Goal: Use online tool/utility: Utilize a website feature to perform a specific function

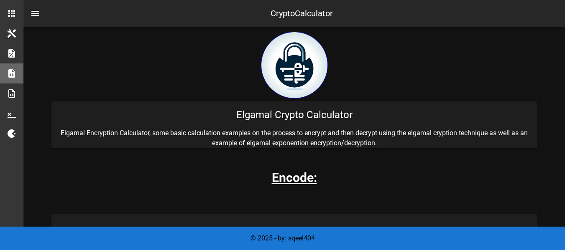
scroll to position [167, 0]
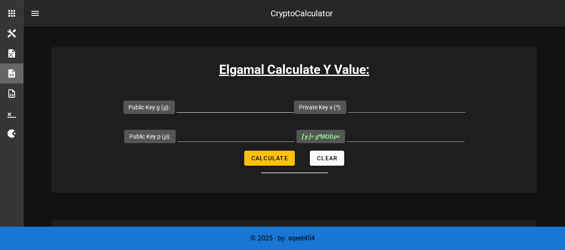
click at [201, 111] on input "Public Key g ( g ):" at bounding box center [235, 105] width 118 height 13
click at [216, 107] on input "Public Key g ( g ):" at bounding box center [235, 105] width 118 height 13
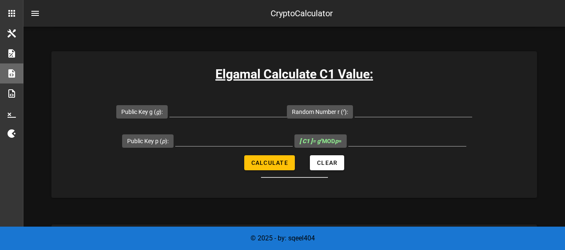
scroll to position [502, 0]
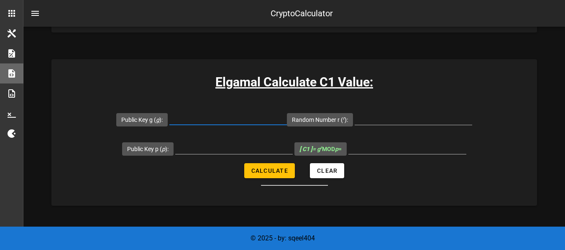
click at [213, 117] on input "Public Key g ( g ):" at bounding box center [228, 118] width 118 height 13
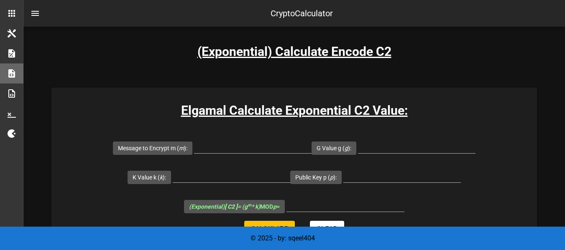
scroll to position [878, 0]
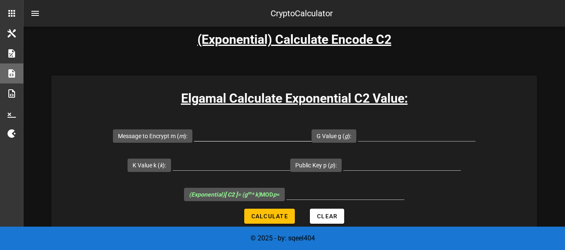
click at [215, 139] on input "Message to Encrypt m ( m ):" at bounding box center [253, 134] width 118 height 13
click at [253, 132] on input "Message to Encrypt m ( m ):" at bounding box center [253, 134] width 118 height 13
click at [251, 132] on input "Message to Encrypt m ( m ):" at bounding box center [253, 134] width 118 height 13
drag, startPoint x: 251, startPoint y: 132, endPoint x: 233, endPoint y: 120, distance: 21.8
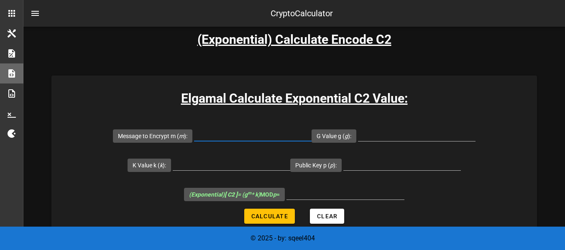
click at [224, 129] on input "Message to Encrypt m ( m ):" at bounding box center [253, 134] width 118 height 13
paste input "11345"
type input "11345"
click at [378, 144] on div at bounding box center [417, 139] width 118 height 23
click at [385, 138] on input "G Value g ( g ):" at bounding box center [417, 134] width 118 height 13
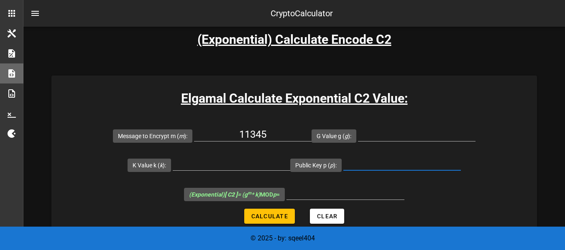
click at [365, 169] on input "Public Key p ( p ):" at bounding box center [402, 163] width 118 height 13
paste input "2147510269"
type input "2147510269"
click at [399, 131] on input "G Value g ( g ):" at bounding box center [417, 134] width 118 height 13
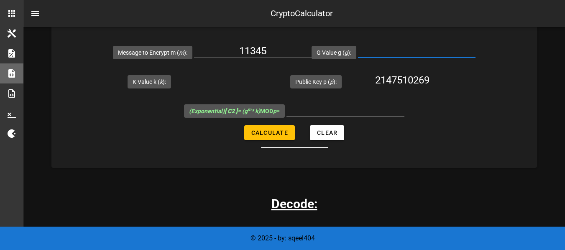
scroll to position [1045, 0]
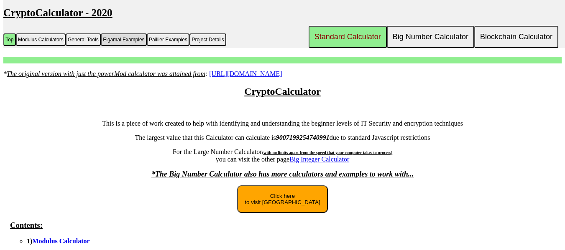
click at [127, 41] on button "Elgamal Examples" at bounding box center [124, 39] width 46 height 13
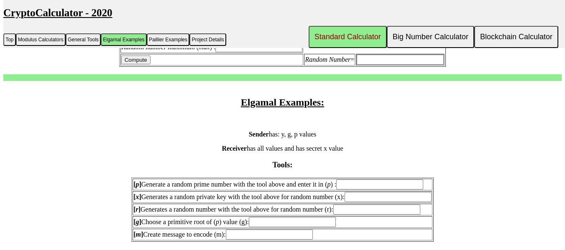
scroll to position [667, 0]
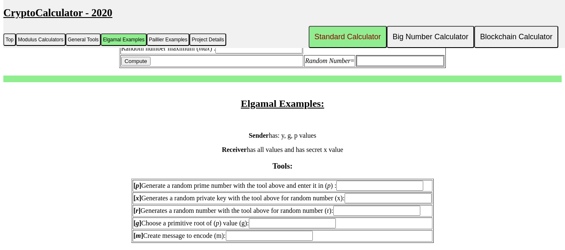
click at [389, 182] on input "[ p ] Generate a random prime number with the tool above and enter it in ( p ) :" at bounding box center [379, 186] width 87 height 10
click at [379, 198] on input "[ x ] Generates a random private key with the tool above for random number (x):" at bounding box center [388, 199] width 87 height 10
click at [374, 215] on input "[ r ] Generates a random number with the tool above for random number (r):" at bounding box center [376, 211] width 87 height 10
click at [308, 224] on input "[ g ] Choose a primitive root of ( p ) value (g):" at bounding box center [292, 224] width 87 height 10
click at [280, 237] on input "[ m ] Create message to encode (m):" at bounding box center [269, 236] width 87 height 10
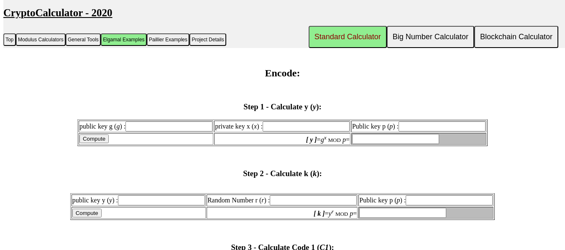
scroll to position [876, 0]
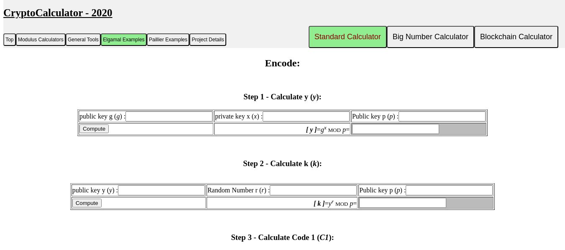
click at [158, 114] on input "public key g ( g ) :" at bounding box center [168, 117] width 87 height 10
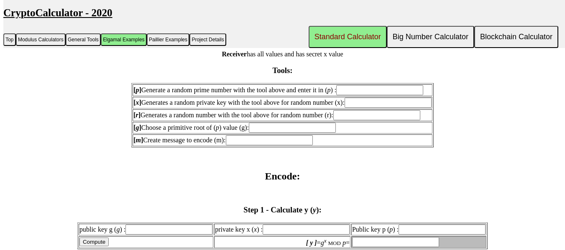
scroll to position [750, 0]
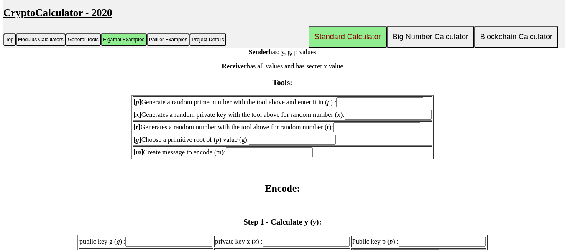
drag, startPoint x: 175, startPoint y: 139, endPoint x: 243, endPoint y: 143, distance: 67.4
click at [243, 143] on label "[ g ] Choose a primitive root of ( p ) value (g):" at bounding box center [234, 139] width 202 height 7
click at [249, 143] on input "[ g ] Choose a primitive root of ( p ) value (g):" at bounding box center [292, 140] width 87 height 10
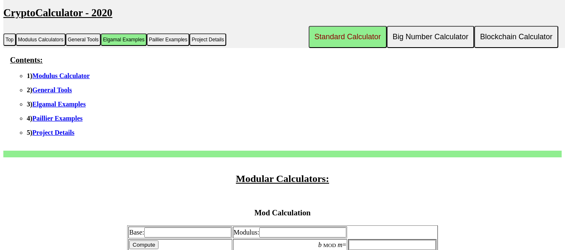
scroll to position [165, 0]
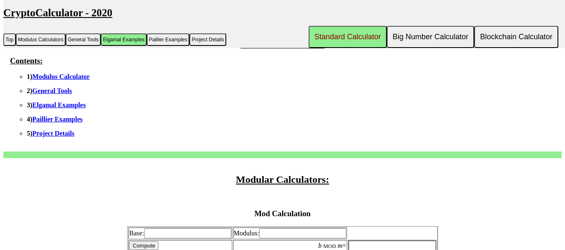
click at [71, 102] on link "Elgamal Examples" at bounding box center [59, 105] width 54 height 7
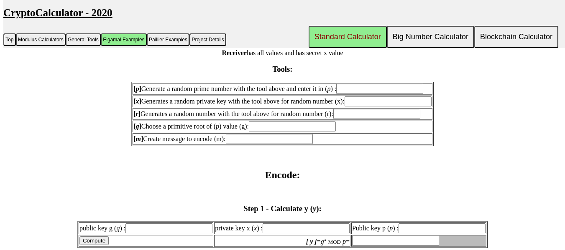
scroll to position [765, 0]
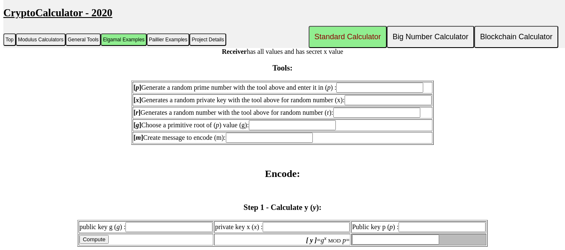
click at [377, 89] on input "[ p ] Generate a random prime number with the tool above and enter it in ( p ) :" at bounding box center [379, 88] width 87 height 10
click at [413, 96] on input "[ x ] Generates a random private key with the tool above for random number (x):" at bounding box center [388, 100] width 87 height 10
click at [398, 83] on input "[ p ] Generate a random prime number with the tool above and enter it in ( p ) :" at bounding box center [379, 88] width 87 height 10
click at [296, 139] on input "[ m ] Create message to encode (m):" at bounding box center [269, 138] width 87 height 10
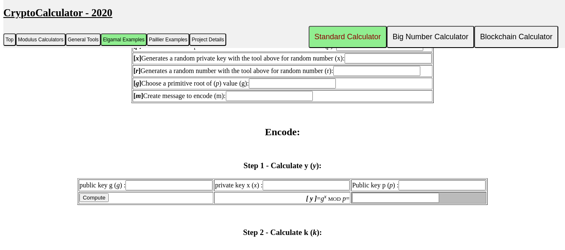
scroll to position [848, 0]
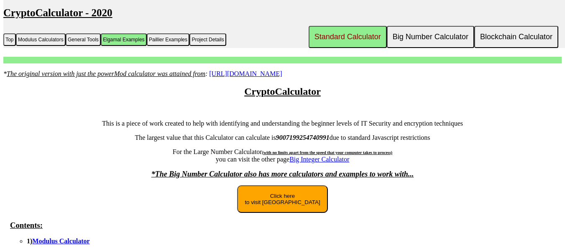
click at [305, 213] on button "Click here to visit [GEOGRAPHIC_DATA]" at bounding box center [282, 200] width 90 height 28
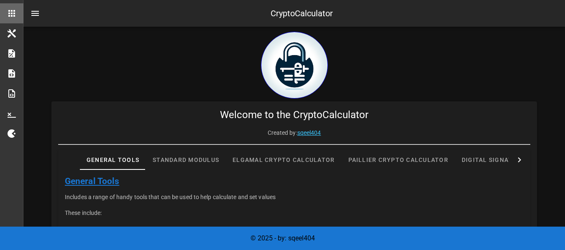
scroll to position [294, 0]
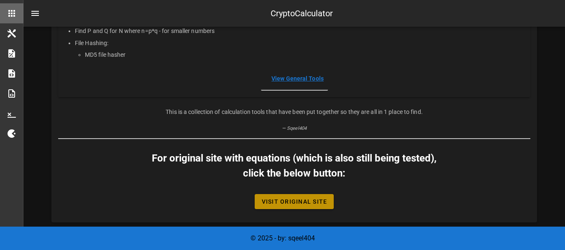
click at [316, 204] on span "Visit Original Site" at bounding box center [294, 202] width 66 height 7
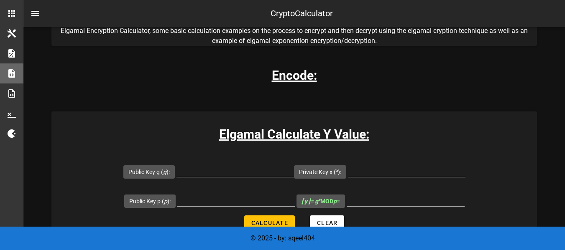
scroll to position [167, 0]
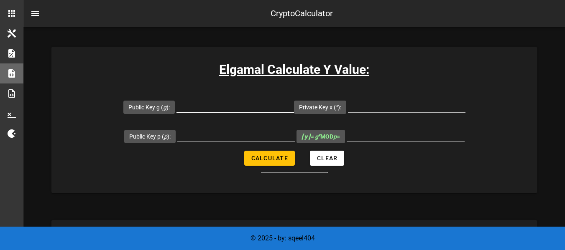
click at [222, 109] on input "Public Key g ( g ):" at bounding box center [235, 105] width 118 height 13
click at [220, 130] on input "Public Key p ( p ):" at bounding box center [236, 134] width 118 height 13
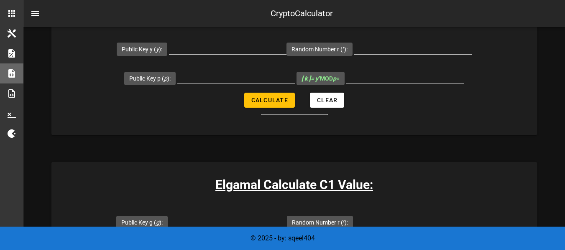
scroll to position [460, 0]
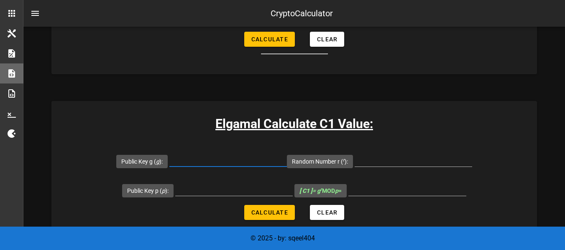
click at [256, 163] on input "Public Key g ( g ):" at bounding box center [228, 159] width 118 height 13
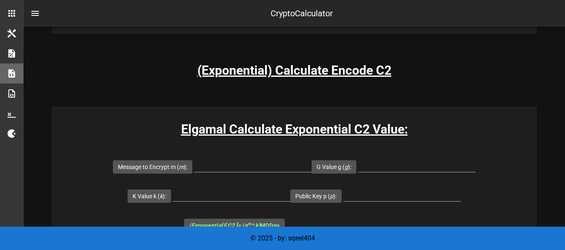
scroll to position [878, 0]
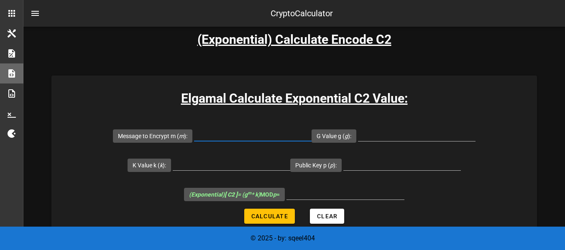
click at [240, 139] on input "Message to Encrypt m ( m ):" at bounding box center [253, 134] width 118 height 13
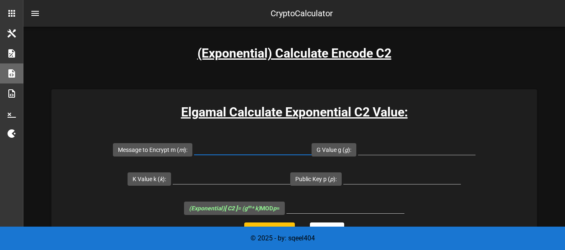
scroll to position [876, 0]
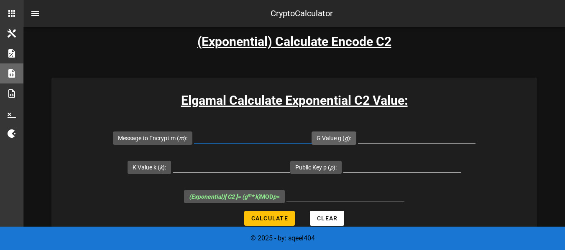
paste input "132"
type input "132"
click at [387, 138] on input "G Value g ( g ):" at bounding box center [417, 136] width 118 height 13
paste input "7860"
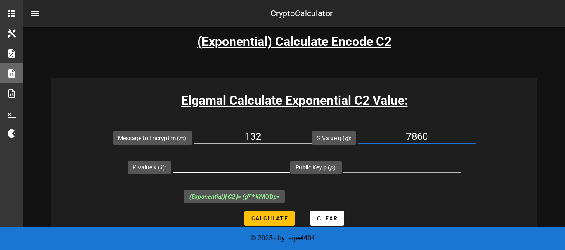
type input "7860"
click at [212, 175] on div at bounding box center [232, 170] width 118 height 23
click at [219, 169] on input "K Value k ( k ):" at bounding box center [232, 165] width 118 height 13
paste input "28067"
type input "28067"
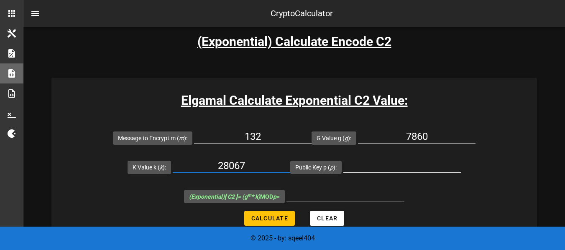
click at [371, 171] on input "Public Key p ( p ):" at bounding box center [402, 165] width 118 height 13
paste input "3221228827"
type input "3221228827"
click at [340, 201] on input "(Exponential) [ C2 ] = (g m * k) MOD p =" at bounding box center [345, 195] width 118 height 13
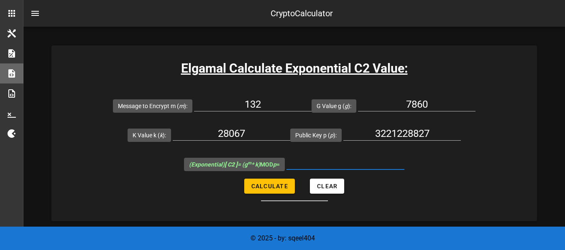
scroll to position [918, 0]
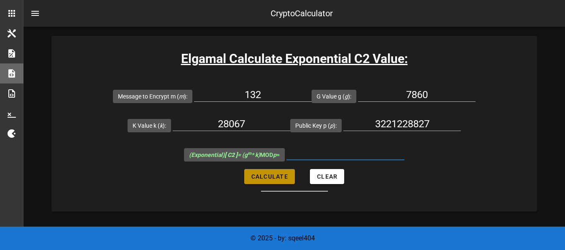
click at [273, 175] on span "Calculate" at bounding box center [269, 177] width 37 height 7
type input "2853589558"
drag, startPoint x: 386, startPoint y: 156, endPoint x: 314, endPoint y: 156, distance: 72.8
click at [314, 156] on input "2853589558" at bounding box center [345, 153] width 118 height 13
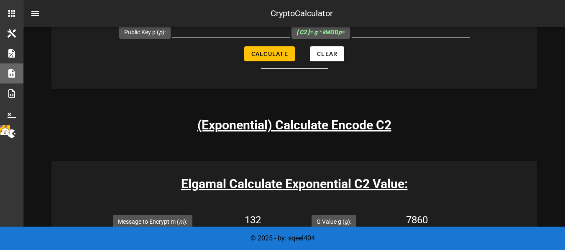
scroll to position [709, 0]
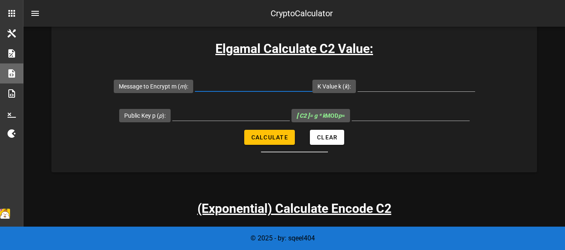
click at [247, 85] on input "Message to Encrypt m ( m ):" at bounding box center [254, 84] width 118 height 13
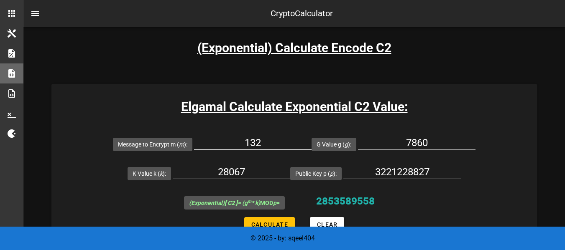
scroll to position [918, 0]
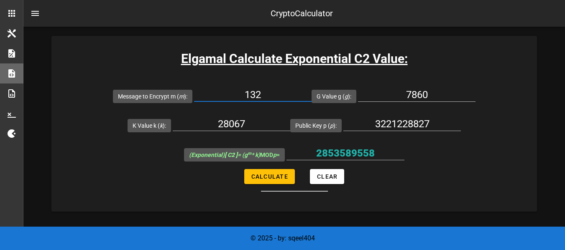
drag, startPoint x: 272, startPoint y: 95, endPoint x: 240, endPoint y: 95, distance: 31.8
click at [240, 95] on input "132" at bounding box center [253, 94] width 118 height 13
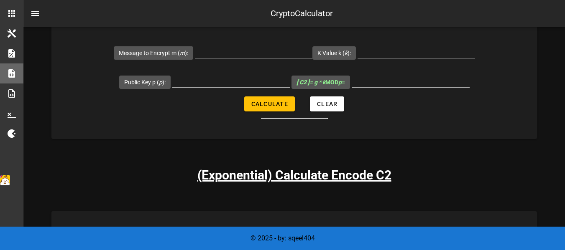
scroll to position [709, 0]
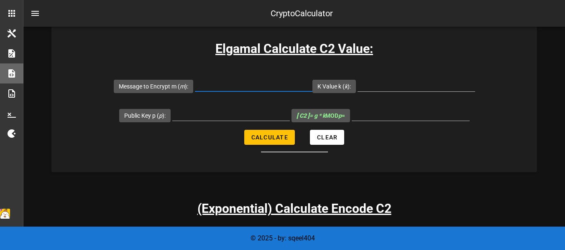
click at [241, 86] on input "Message to Encrypt m ( m ):" at bounding box center [254, 84] width 118 height 13
paste input "132"
type input "132"
click at [399, 85] on input "K Value k ( k ):" at bounding box center [417, 84] width 118 height 13
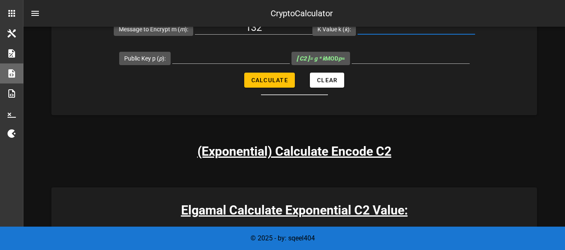
scroll to position [876, 0]
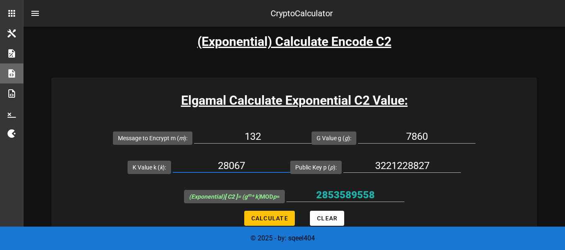
drag, startPoint x: 256, startPoint y: 172, endPoint x: 210, endPoint y: 171, distance: 46.0
click at [210, 171] on input "28067" at bounding box center [232, 165] width 118 height 13
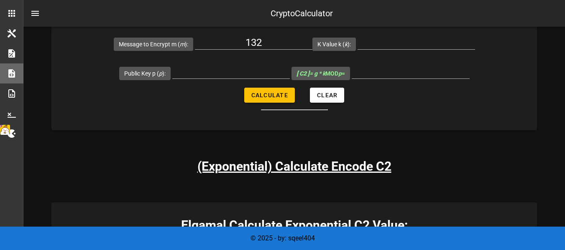
scroll to position [751, 0]
click at [401, 48] on input "K Value k ( k ):" at bounding box center [417, 42] width 118 height 13
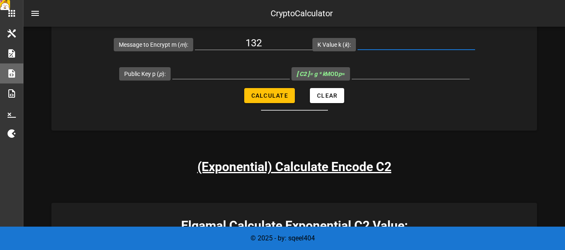
paste input "28067"
type input "28067"
click at [202, 77] on input "Public Key p ( p ):" at bounding box center [231, 72] width 118 height 13
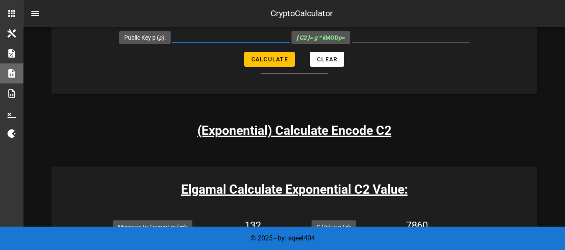
scroll to position [834, 0]
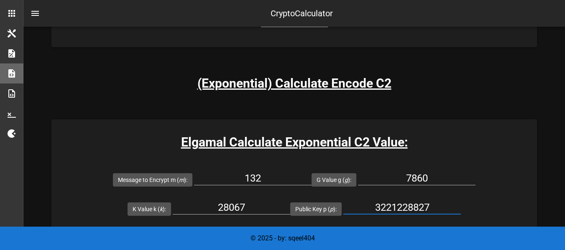
drag, startPoint x: 439, startPoint y: 203, endPoint x: 362, endPoint y: 209, distance: 76.8
click at [362, 209] on input "3221228827" at bounding box center [402, 207] width 118 height 13
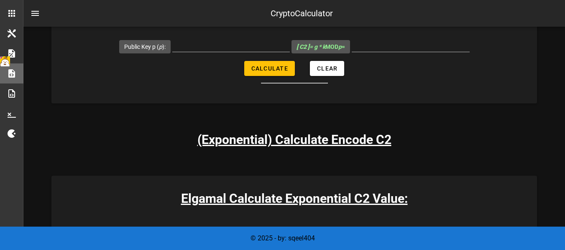
scroll to position [751, 0]
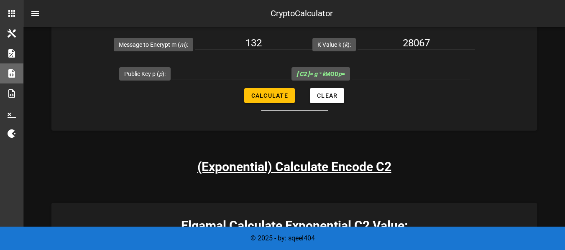
click at [213, 80] on div at bounding box center [231, 77] width 118 height 23
click at [220, 76] on input "Public Key p ( p ):" at bounding box center [231, 72] width 118 height 13
paste input "3221228827"
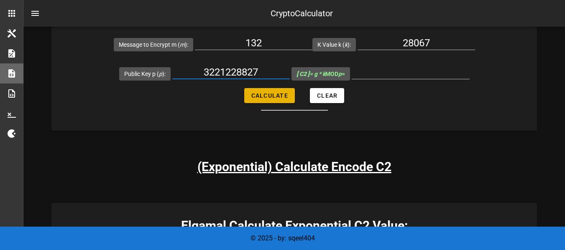
type input "3221228827"
click at [277, 96] on span "Calculate" at bounding box center [269, 95] width 37 height 7
type input "3704844"
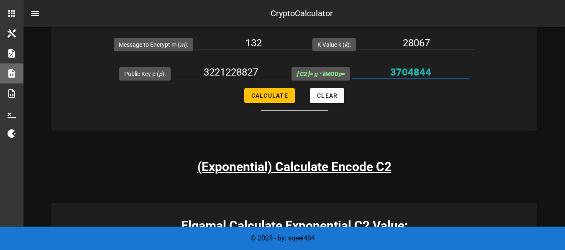
drag, startPoint x: 447, startPoint y: 71, endPoint x: 386, endPoint y: 71, distance: 60.2
click at [386, 71] on input "3704844" at bounding box center [411, 72] width 118 height 13
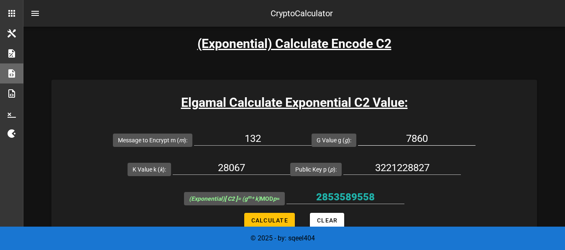
scroll to position [876, 0]
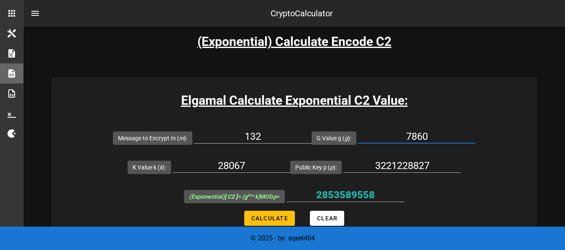
drag, startPoint x: 437, startPoint y: 131, endPoint x: 399, endPoint y: 136, distance: 39.2
click at [399, 136] on input "7860" at bounding box center [417, 136] width 118 height 13
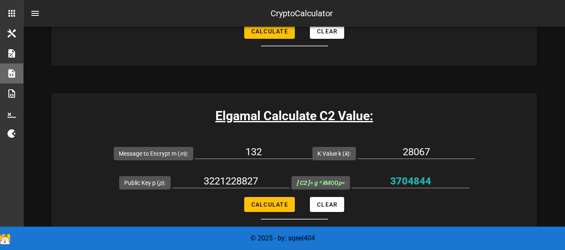
scroll to position [542, 0]
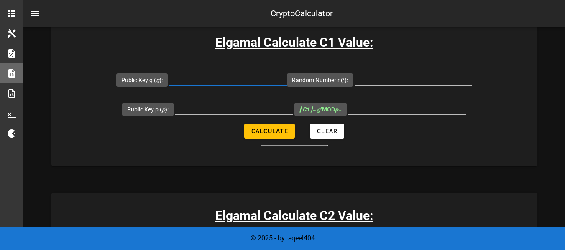
click at [234, 79] on input "Public Key g ( g ):" at bounding box center [228, 78] width 118 height 13
paste input "7860"
type input "7860"
click at [387, 74] on input "Random Number r ( r ):" at bounding box center [414, 78] width 118 height 13
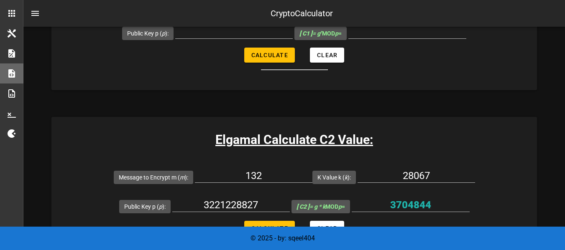
scroll to position [583, 0]
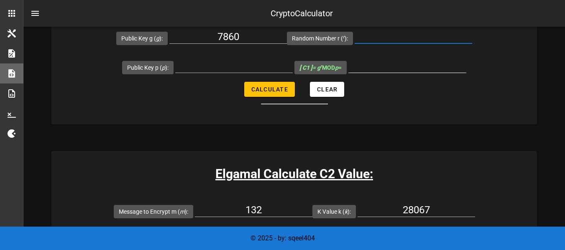
paste input "28067"
type input "28067"
click at [232, 69] on input "Public Key p ( p ):" at bounding box center [234, 65] width 118 height 13
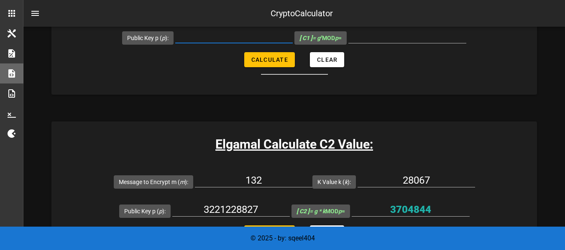
scroll to position [625, 0]
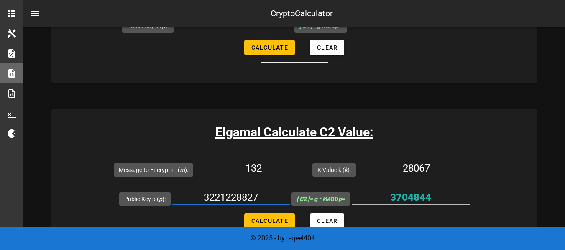
drag, startPoint x: 266, startPoint y: 192, endPoint x: 199, endPoint y: 193, distance: 66.1
click at [199, 193] on input "3221228827" at bounding box center [231, 197] width 118 height 13
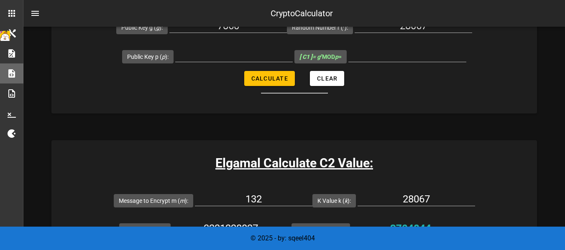
scroll to position [583, 0]
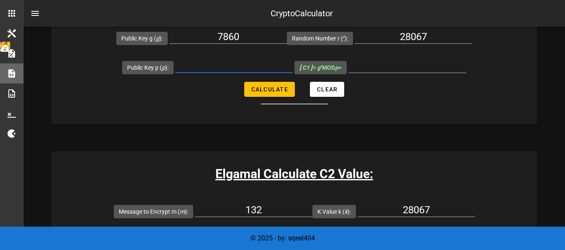
click at [250, 64] on input "Public Key p ( p ):" at bounding box center [234, 65] width 118 height 13
paste input "3221228827"
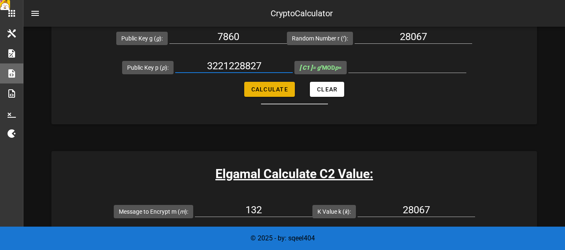
type input "3221228827"
click at [274, 90] on span "Calculate" at bounding box center [269, 89] width 37 height 7
type input "1075444933"
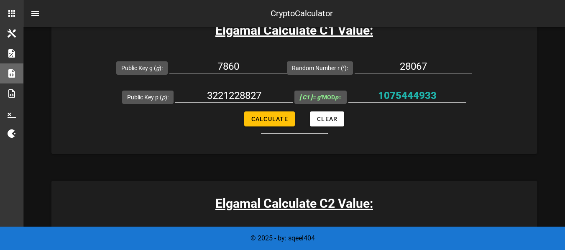
scroll to position [542, 0]
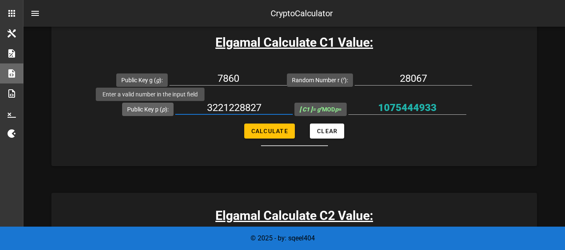
drag, startPoint x: 269, startPoint y: 111, endPoint x: 160, endPoint y: 108, distance: 109.6
click at [160, 108] on div "Public Key p ( p ): 3221228827" at bounding box center [207, 109] width 171 height 29
paste input "text"
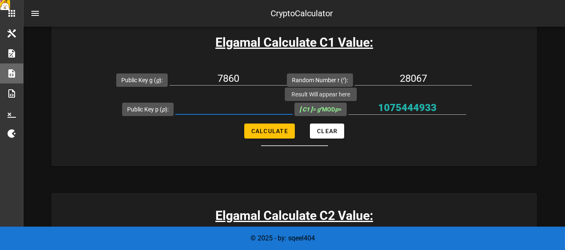
paste input "text"
paste input "3221256263"
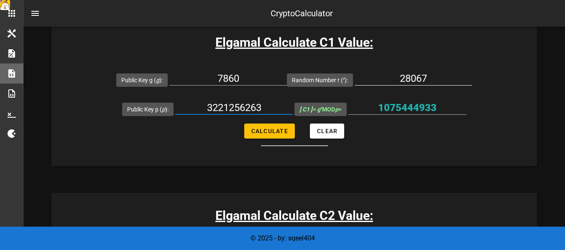
type input "3221256263"
click at [394, 79] on input "28067" at bounding box center [414, 78] width 118 height 13
drag, startPoint x: 429, startPoint y: 78, endPoint x: 386, endPoint y: 79, distance: 43.5
click at [386, 79] on input "28067" at bounding box center [414, 78] width 118 height 13
paste input "19351"
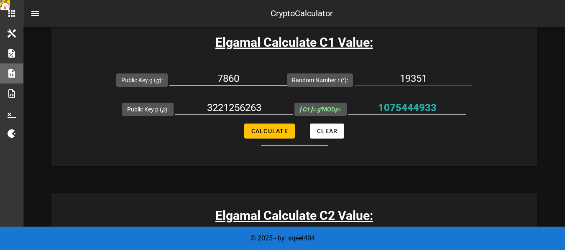
type input "19351"
drag, startPoint x: 257, startPoint y: 79, endPoint x: 212, endPoint y: 79, distance: 44.3
click at [212, 79] on input "7860" at bounding box center [228, 78] width 118 height 13
paste input "15451"
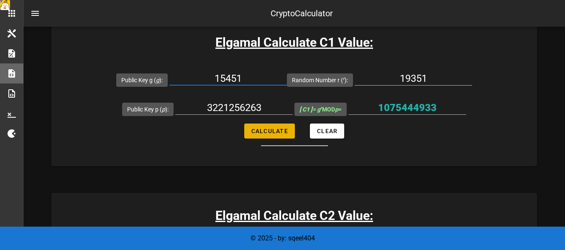
type input "15451"
click at [278, 134] on span "Calculate" at bounding box center [269, 131] width 37 height 7
type input "2053278085"
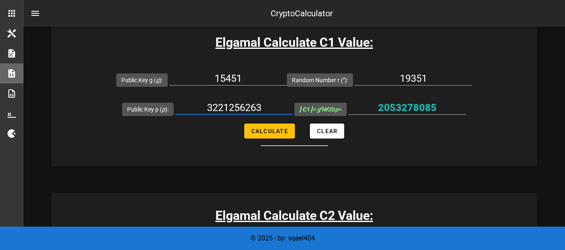
drag, startPoint x: 257, startPoint y: 114, endPoint x: 207, endPoint y: 110, distance: 49.9
click at [207, 110] on input "3221256263" at bounding box center [234, 107] width 118 height 13
drag, startPoint x: 269, startPoint y: 109, endPoint x: 169, endPoint y: 108, distance: 100.4
click at [169, 108] on div "Public Key p ( p ): 3221256263" at bounding box center [207, 109] width 171 height 29
paste input "28827"
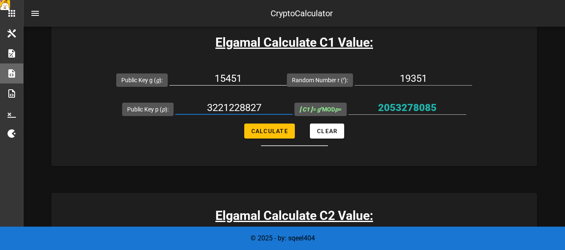
type input "3221228827"
drag, startPoint x: 263, startPoint y: 81, endPoint x: 175, endPoint y: 77, distance: 88.3
click at [175, 77] on div "Public Key g ( g ): 15451" at bounding box center [201, 79] width 171 height 29
click at [255, 79] on input "15451" at bounding box center [228, 78] width 118 height 13
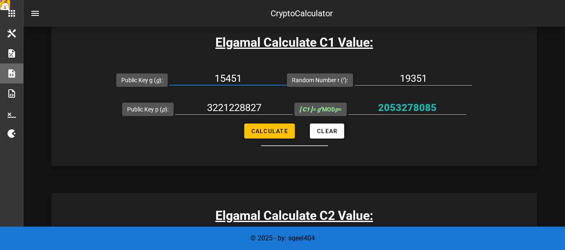
click at [255, 79] on input "15451" at bounding box center [228, 78] width 118 height 13
click at [240, 80] on input "15451" at bounding box center [228, 78] width 118 height 13
click at [265, 79] on input "15451" at bounding box center [228, 78] width 118 height 13
click at [261, 80] on input "15451" at bounding box center [228, 78] width 118 height 13
click at [233, 80] on input "15451" at bounding box center [228, 78] width 118 height 13
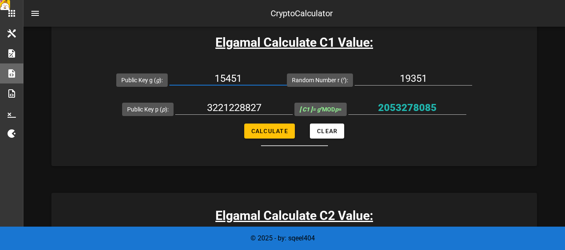
drag, startPoint x: 253, startPoint y: 80, endPoint x: 192, endPoint y: 79, distance: 60.2
click at [192, 79] on input "15451" at bounding box center [228, 78] width 118 height 13
paste input "7860"
type input "7860"
click at [418, 77] on input "19351" at bounding box center [414, 78] width 118 height 13
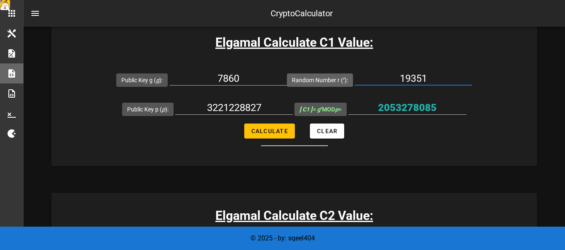
drag, startPoint x: 442, startPoint y: 75, endPoint x: 355, endPoint y: 77, distance: 87.0
click at [355, 77] on div "Random Number r ( r ): 19351" at bounding box center [379, 79] width 185 height 29
paste input "28067"
type input "28067"
click at [275, 132] on span "Calculate" at bounding box center [269, 131] width 37 height 7
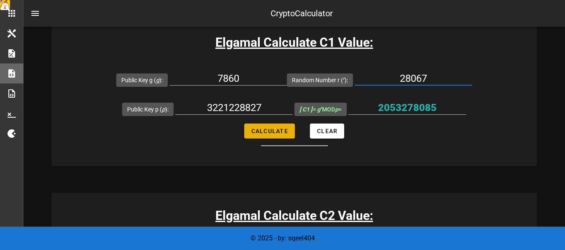
type input "1075444933"
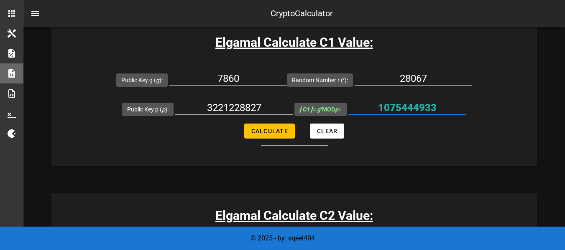
drag, startPoint x: 442, startPoint y: 106, endPoint x: 369, endPoint y: 110, distance: 73.7
click at [369, 110] on input "1075444933" at bounding box center [407, 107] width 118 height 13
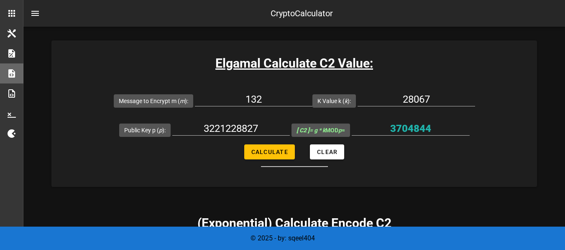
scroll to position [709, 0]
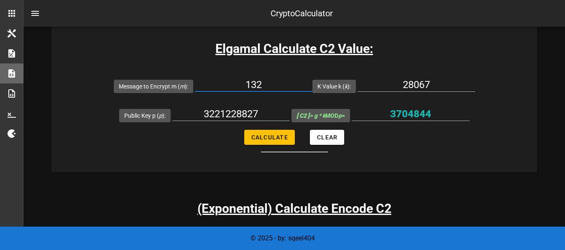
click at [273, 82] on input "132" at bounding box center [254, 84] width 118 height 13
drag, startPoint x: 448, startPoint y: 88, endPoint x: 378, endPoint y: 88, distance: 69.4
click at [378, 88] on input "28067" at bounding box center [417, 84] width 118 height 13
click at [270, 117] on input "3221228827" at bounding box center [231, 113] width 118 height 13
drag, startPoint x: 268, startPoint y: 108, endPoint x: 167, endPoint y: 108, distance: 100.8
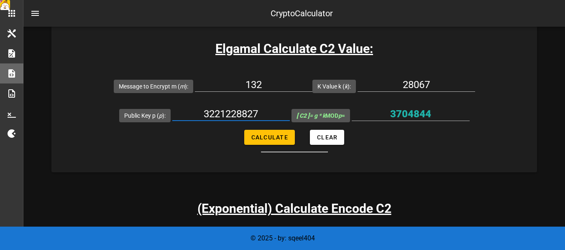
click at [167, 108] on div "Public Key p ( p ): 3221228827" at bounding box center [204, 115] width 171 height 29
click at [283, 139] on span "Calculate" at bounding box center [269, 137] width 37 height 7
type input "3704844"
drag, startPoint x: 450, startPoint y: 118, endPoint x: 390, endPoint y: 116, distance: 59.4
click at [390, 116] on input "3704844" at bounding box center [411, 113] width 118 height 13
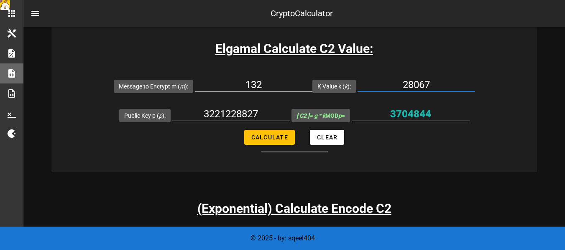
drag, startPoint x: 434, startPoint y: 89, endPoint x: 377, endPoint y: 87, distance: 57.7
click at [377, 87] on input "28067" at bounding box center [417, 84] width 118 height 13
paste input "19351"
type input "19351"
click at [273, 83] on input "132" at bounding box center [254, 84] width 118 height 13
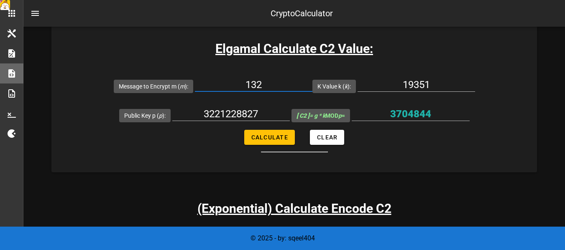
drag, startPoint x: 285, startPoint y: 79, endPoint x: 232, endPoint y: 80, distance: 52.7
click at [232, 80] on input "132" at bounding box center [254, 84] width 118 height 13
paste input "3256"
type input "3256"
drag, startPoint x: 264, startPoint y: 117, endPoint x: 181, endPoint y: 112, distance: 83.4
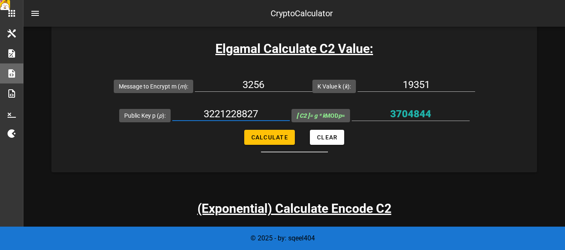
click at [181, 112] on input "3221228827" at bounding box center [231, 113] width 118 height 13
paste input "56263"
type input "3221256263"
click at [281, 140] on span "Calculate" at bounding box center [269, 137] width 37 height 7
type input "63006856"
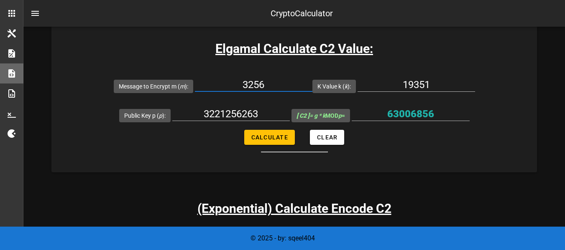
drag, startPoint x: 286, startPoint y: 85, endPoint x: 243, endPoint y: 89, distance: 43.3
click at [243, 89] on input "3256" at bounding box center [254, 84] width 118 height 13
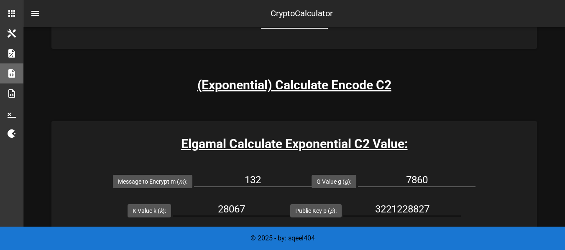
scroll to position [834, 0]
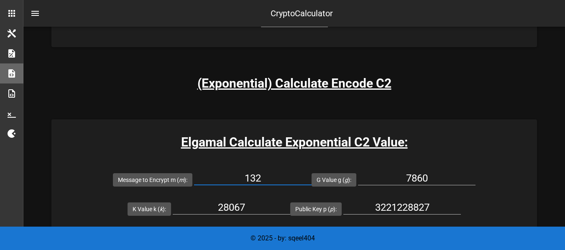
drag, startPoint x: 279, startPoint y: 179, endPoint x: 227, endPoint y: 180, distance: 51.4
click at [227, 180] on input "132" at bounding box center [253, 178] width 118 height 13
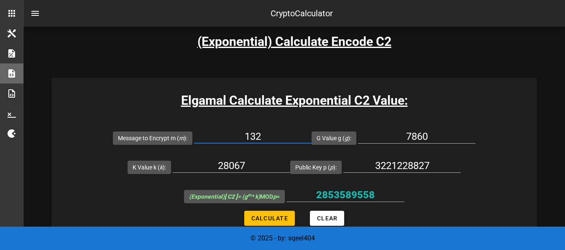
paste input "3256"
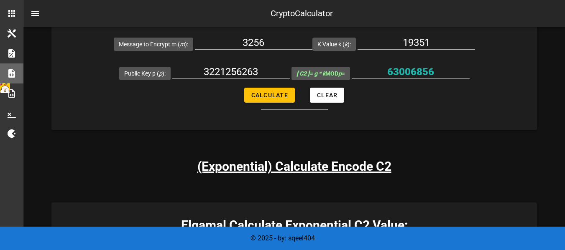
scroll to position [751, 0]
type input "3256"
drag, startPoint x: 437, startPoint y: 43, endPoint x: 389, endPoint y: 42, distance: 47.3
click at [389, 42] on input "19351" at bounding box center [417, 42] width 118 height 13
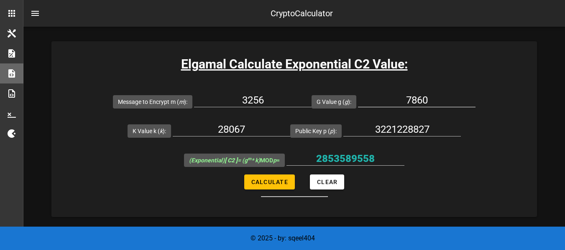
scroll to position [918, 0]
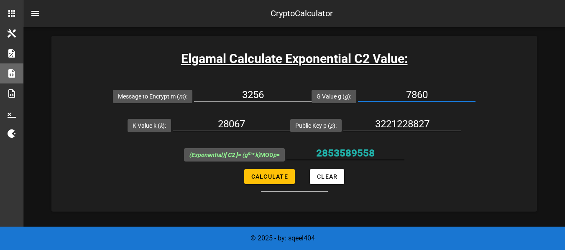
click at [450, 96] on input "7860" at bounding box center [417, 94] width 118 height 13
drag, startPoint x: 248, startPoint y: 121, endPoint x: 200, endPoint y: 120, distance: 48.1
click at [200, 120] on input "28067" at bounding box center [232, 124] width 118 height 13
paste input "19351"
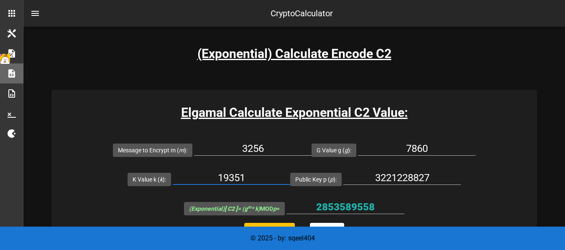
scroll to position [876, 0]
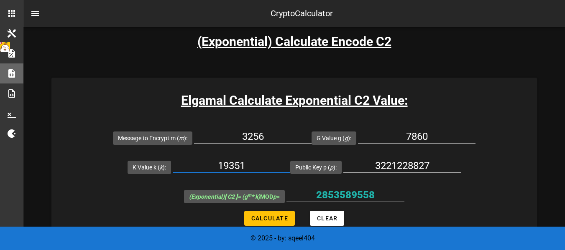
type input "19351"
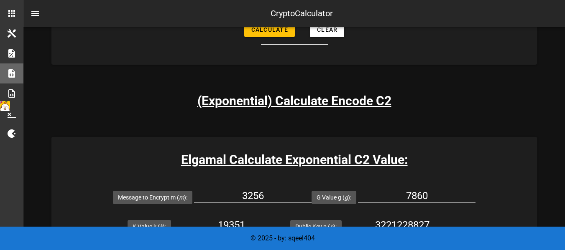
scroll to position [918, 0]
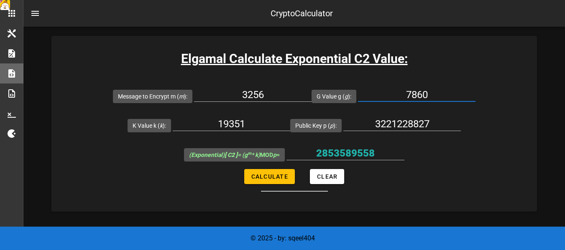
drag, startPoint x: 444, startPoint y: 88, endPoint x: 400, endPoint y: 91, distance: 43.6
click at [400, 91] on input "7860" at bounding box center [417, 94] width 118 height 13
paste input "15451"
type input "15451"
click at [442, 126] on input "3221228827" at bounding box center [402, 124] width 118 height 13
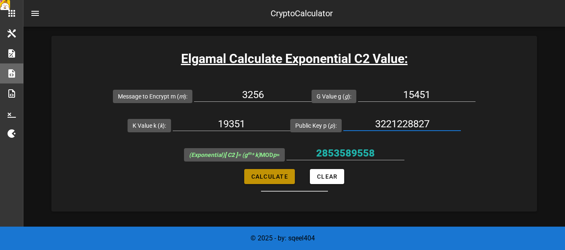
click at [274, 175] on span "Calculate" at bounding box center [269, 177] width 37 height 7
type input "1093865819"
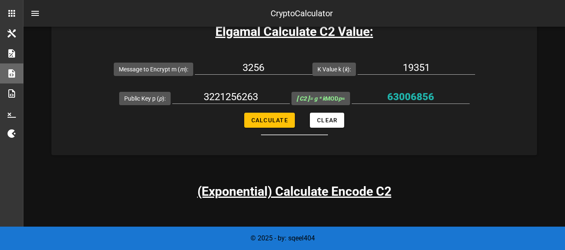
scroll to position [667, 0]
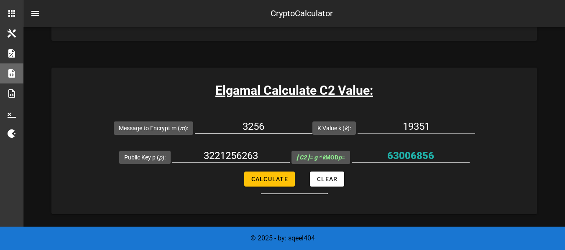
click at [248, 132] on input "3256" at bounding box center [254, 126] width 118 height 13
click at [276, 128] on input "3256" at bounding box center [254, 126] width 118 height 13
click at [458, 126] on input "19351" at bounding box center [417, 126] width 118 height 13
drag, startPoint x: 443, startPoint y: 124, endPoint x: 387, endPoint y: 126, distance: 55.7
click at [387, 126] on input "19351" at bounding box center [417, 126] width 118 height 13
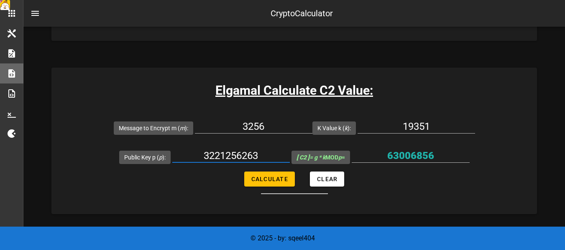
click at [248, 151] on input "3221256263" at bounding box center [231, 155] width 118 height 13
drag, startPoint x: 263, startPoint y: 157, endPoint x: 184, endPoint y: 158, distance: 79.5
click at [184, 158] on input "3221256263" at bounding box center [231, 155] width 118 height 13
click at [400, 154] on input "63006856" at bounding box center [411, 155] width 118 height 13
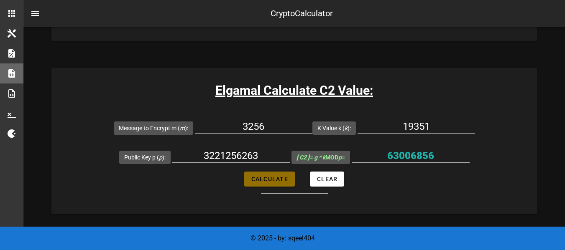
click at [269, 182] on span "Calculate" at bounding box center [269, 179] width 37 height 7
type input "63006856"
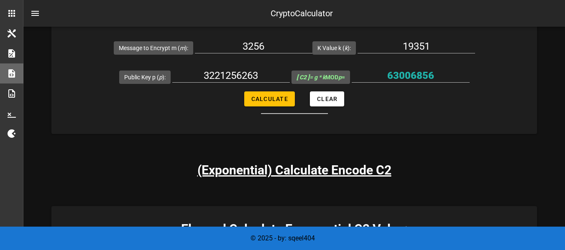
scroll to position [669, 0]
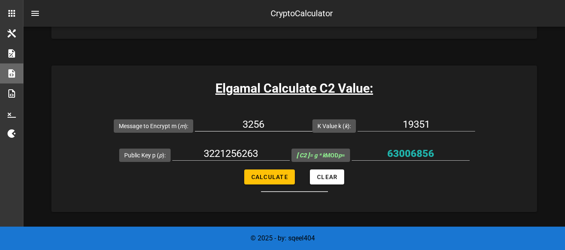
click at [291, 123] on input "3256" at bounding box center [254, 124] width 118 height 13
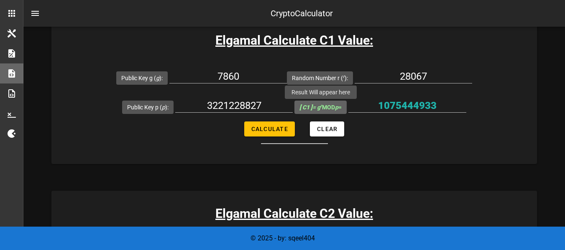
scroll to position [502, 0]
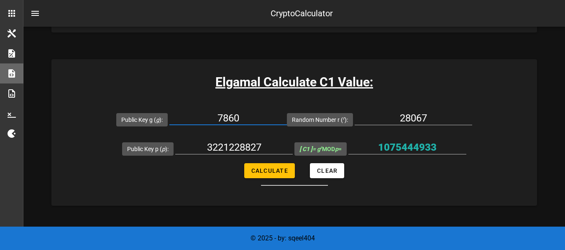
drag, startPoint x: 277, startPoint y: 119, endPoint x: 200, endPoint y: 118, distance: 76.9
click at [200, 118] on input "7860" at bounding box center [228, 118] width 118 height 13
paste input "15451"
type input "15451"
click at [441, 113] on input "28067" at bounding box center [414, 118] width 118 height 13
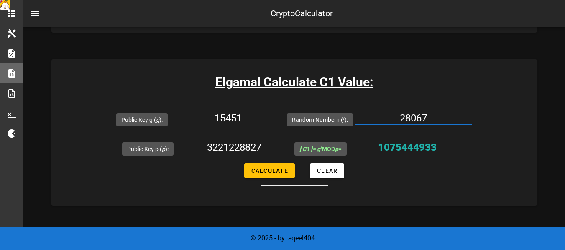
drag, startPoint x: 438, startPoint y: 113, endPoint x: 386, endPoint y: 117, distance: 52.4
click at [386, 117] on input "28067" at bounding box center [414, 118] width 118 height 13
paste input "19351"
type input "19351"
click at [273, 146] on input "3221228827" at bounding box center [234, 147] width 118 height 13
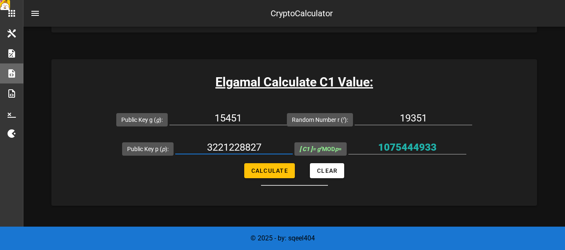
drag, startPoint x: 268, startPoint y: 141, endPoint x: 183, endPoint y: 143, distance: 85.8
click at [183, 143] on input "3221228827" at bounding box center [234, 147] width 118 height 13
paste input "56263"
type input "3221256263"
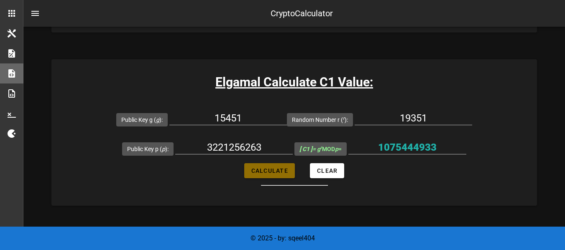
click at [261, 169] on span "Calculate" at bounding box center [269, 171] width 37 height 7
type input "2053278085"
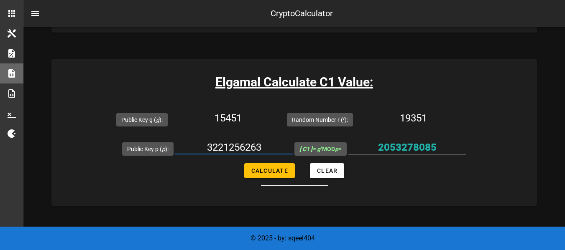
drag, startPoint x: 264, startPoint y: 144, endPoint x: 164, endPoint y: 140, distance: 99.6
click at [164, 140] on div "Public Key p ( p ): 3221256263" at bounding box center [207, 148] width 171 height 29
paste input "28827"
type input "3221228827"
drag, startPoint x: 255, startPoint y: 118, endPoint x: 296, endPoint y: 5, distance: 119.9
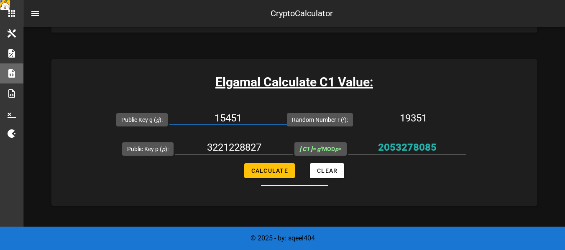
click at [170, 114] on div "Public Key g ( g ): 15451" at bounding box center [201, 119] width 171 height 29
paste input "7860"
type input "7860"
click at [415, 121] on input "19351" at bounding box center [414, 118] width 118 height 13
drag, startPoint x: 447, startPoint y: 122, endPoint x: 379, endPoint y: 120, distance: 67.8
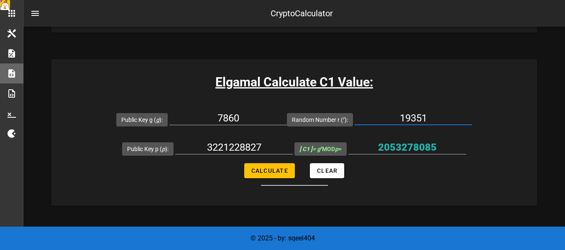
click at [379, 120] on input "19351" at bounding box center [414, 118] width 118 height 13
paste input "28067"
type input "28067"
click at [265, 173] on span "Calculate" at bounding box center [269, 171] width 37 height 7
type input "1075444933"
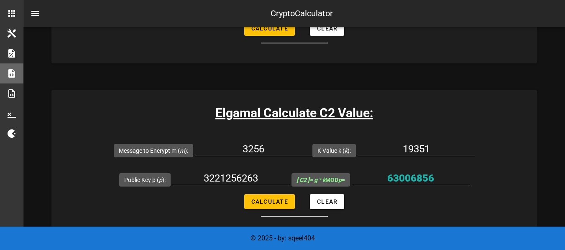
scroll to position [711, 0]
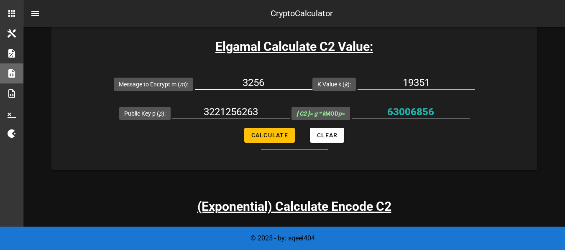
click at [278, 83] on input "3256" at bounding box center [254, 82] width 118 height 13
drag, startPoint x: 282, startPoint y: 79, endPoint x: 240, endPoint y: 78, distance: 41.4
click at [240, 78] on input "3256" at bounding box center [254, 82] width 118 height 13
paste input "132"
type input "132"
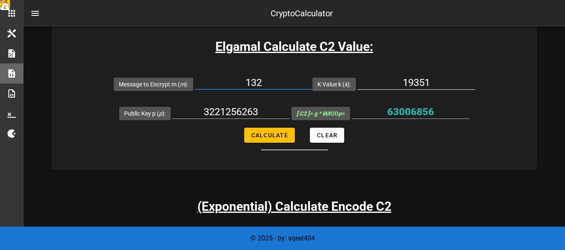
click at [445, 82] on input "19351" at bounding box center [417, 82] width 118 height 13
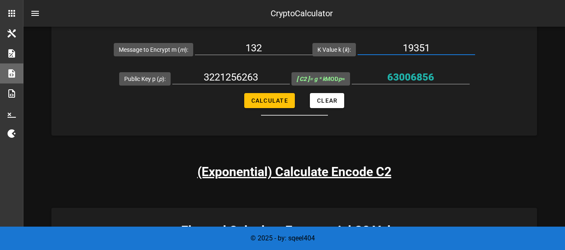
scroll to position [753, 0]
